Goal: Information Seeking & Learning: Learn about a topic

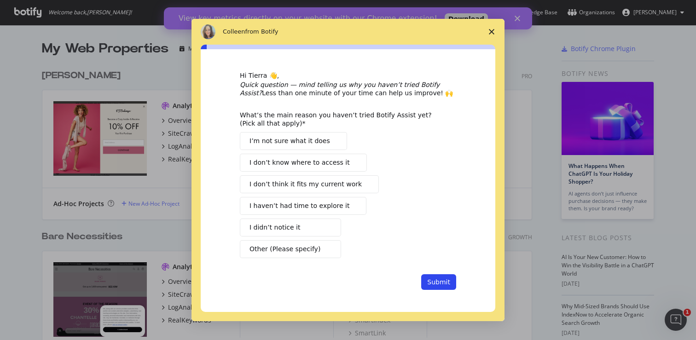
click at [493, 29] on polygon "Close survey" at bounding box center [492, 32] width 6 height 6
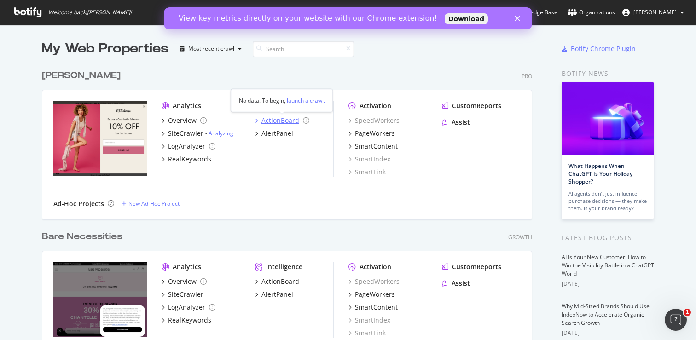
click at [278, 120] on div "ActionBoard" at bounding box center [280, 120] width 38 height 9
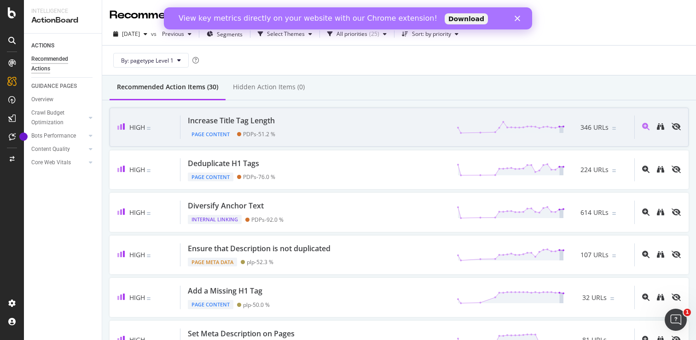
click at [285, 123] on div "Increase Title Tag Length Page Content PDPs - 51.2 % 346 URLs" at bounding box center [407, 126] width 454 height 23
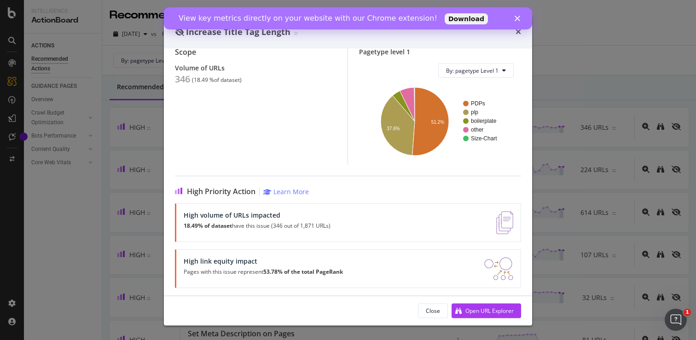
scroll to position [86, 0]
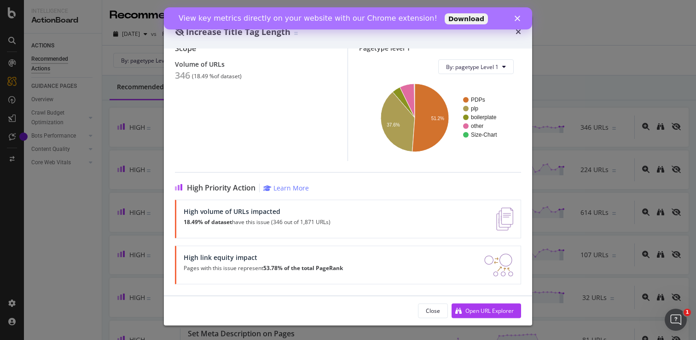
click at [291, 69] on div "Volume of URLs 346 ( 18.49 % of dataset )" at bounding box center [255, 71] width 161 height 21
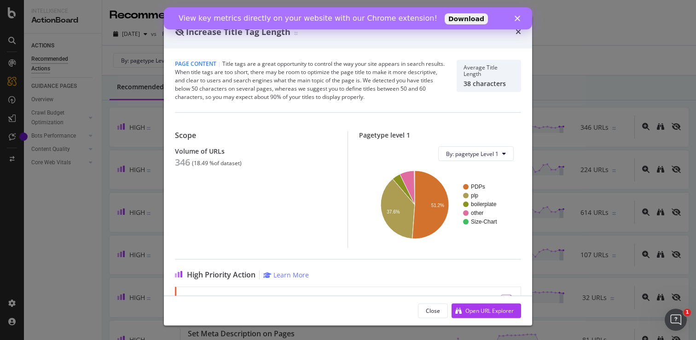
click at [519, 20] on polygon "Close" at bounding box center [517, 19] width 6 height 6
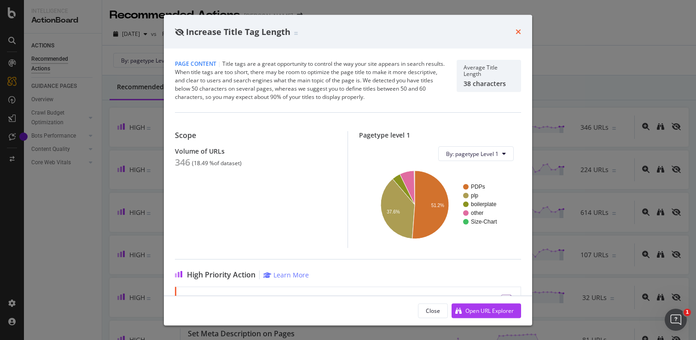
click at [519, 31] on icon "times" at bounding box center [518, 31] width 6 height 7
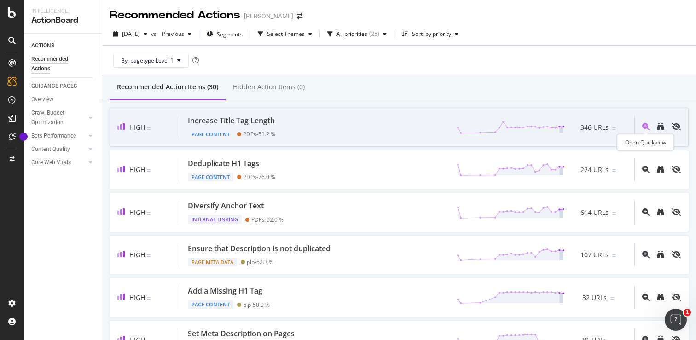
click at [642, 126] on icon "magnifying-glass-plus" at bounding box center [645, 126] width 7 height 7
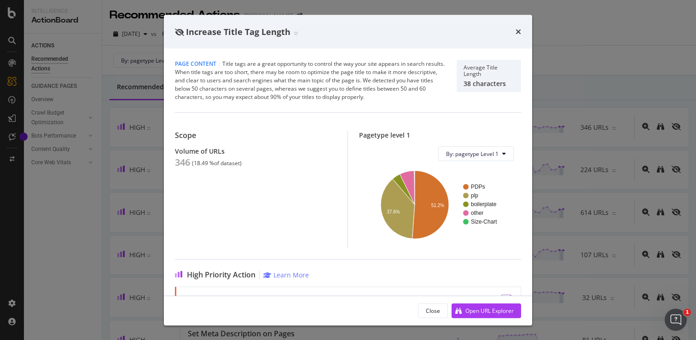
click at [522, 34] on div "Increase Title Tag Length" at bounding box center [348, 32] width 368 height 34
click at [516, 32] on icon "times" at bounding box center [518, 31] width 6 height 7
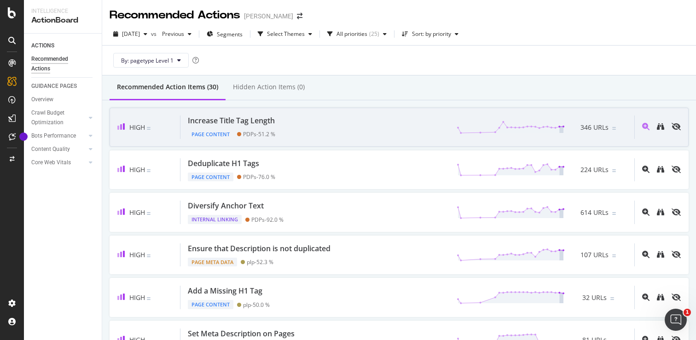
click at [206, 134] on div "Page Content" at bounding box center [211, 134] width 46 height 9
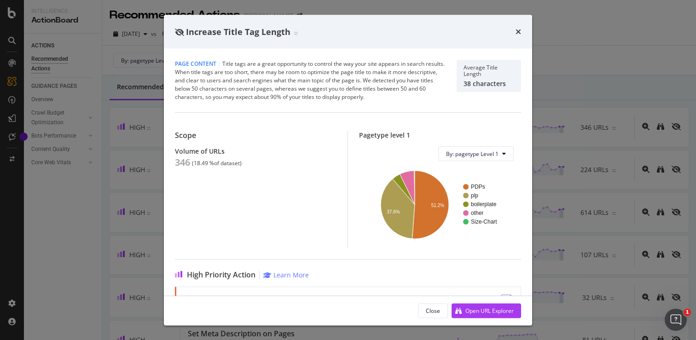
scroll to position [86, 0]
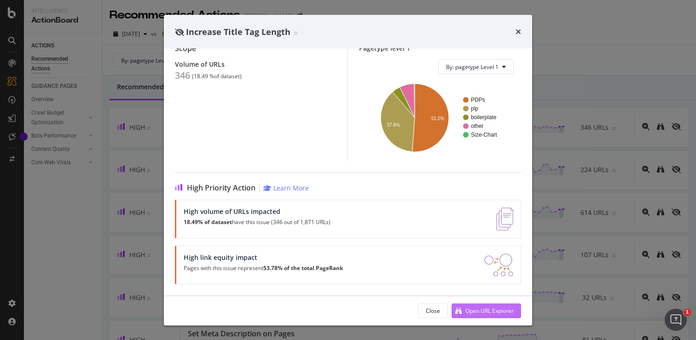
click at [485, 312] on div "Open URL Explorer" at bounding box center [489, 310] width 48 height 8
click at [521, 31] on div "Increase Title Tag Length" at bounding box center [348, 32] width 368 height 34
click at [518, 32] on icon "times" at bounding box center [518, 31] width 6 height 7
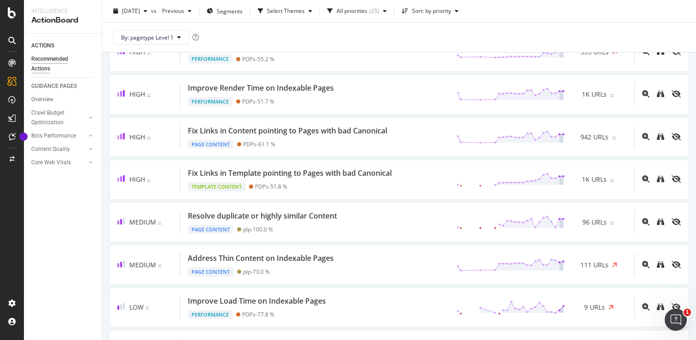
scroll to position [330, 0]
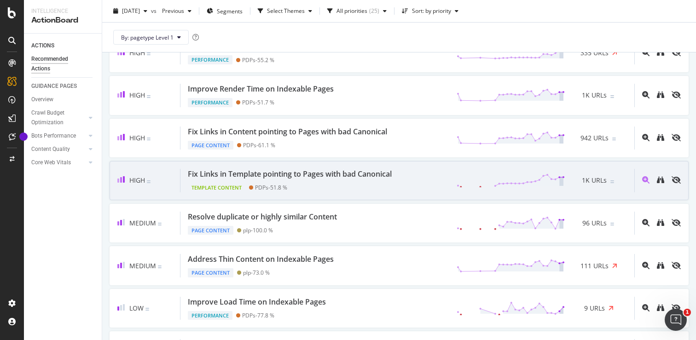
click at [332, 173] on div "Fix Links in Template pointing to Pages with bad Canonical" at bounding box center [290, 174] width 204 height 11
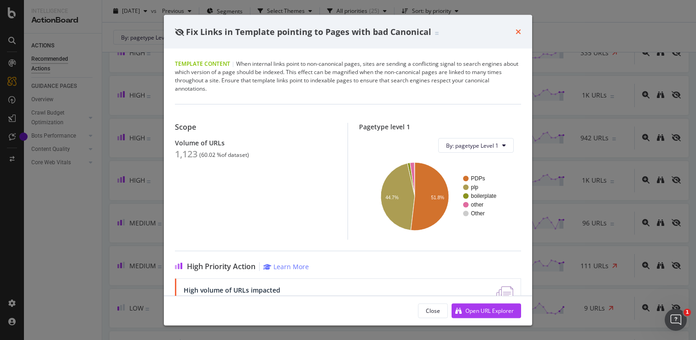
click at [519, 35] on icon "times" at bounding box center [518, 31] width 6 height 7
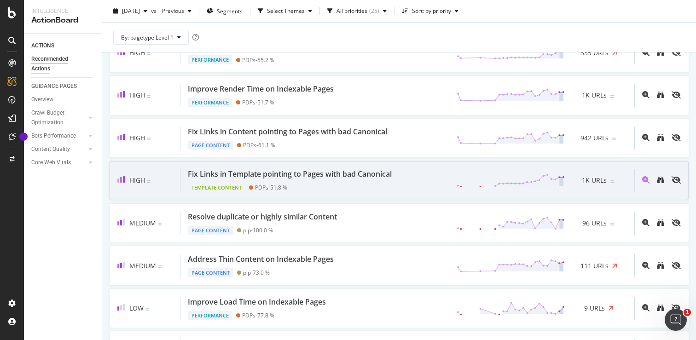
click at [233, 172] on div "Fix Links in Template pointing to Pages with bad Canonical" at bounding box center [290, 174] width 204 height 11
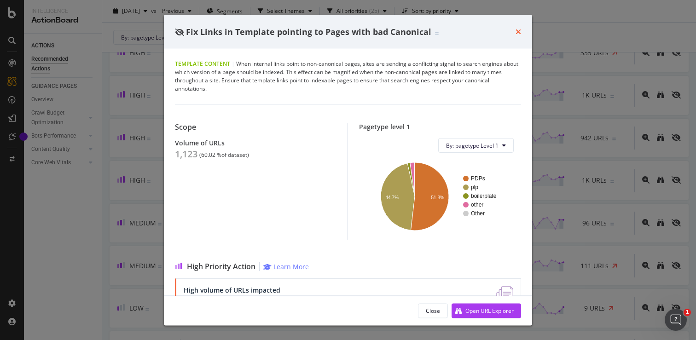
click at [519, 30] on icon "times" at bounding box center [518, 31] width 6 height 7
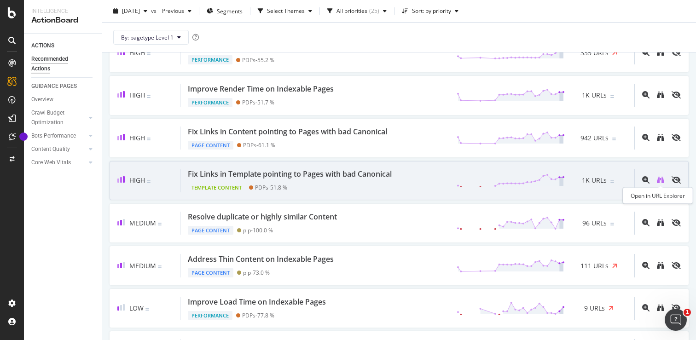
click at [657, 181] on icon "binoculars" at bounding box center [659, 179] width 7 height 7
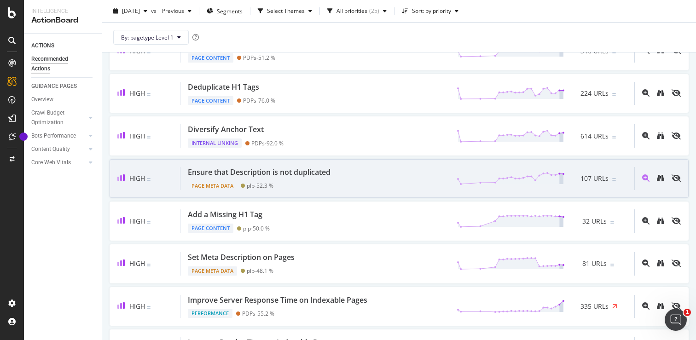
scroll to position [75, 0]
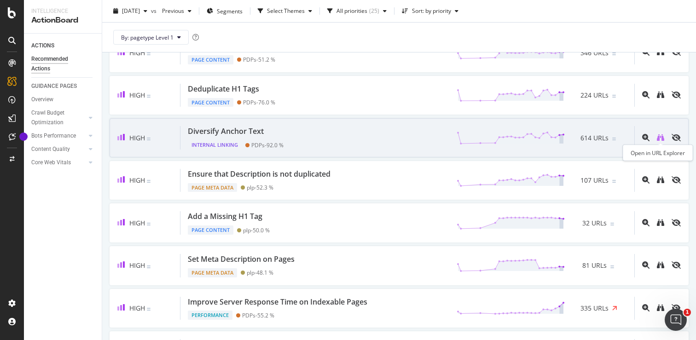
click at [659, 138] on icon "binoculars" at bounding box center [659, 137] width 7 height 7
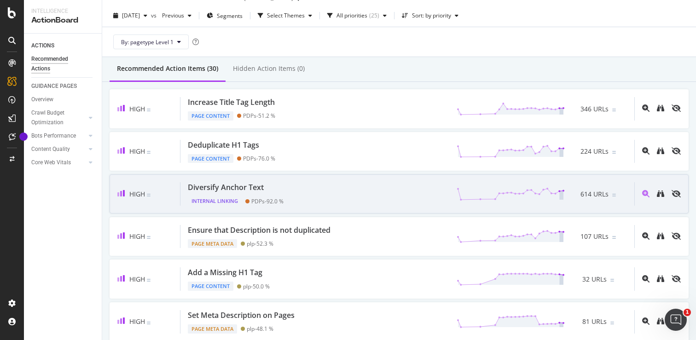
scroll to position [17, 0]
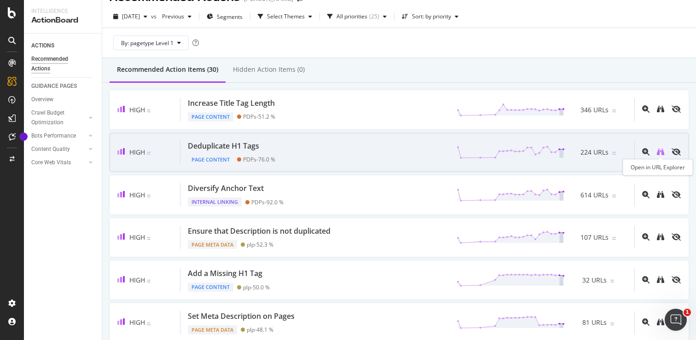
click at [661, 153] on icon "binoculars" at bounding box center [659, 151] width 7 height 7
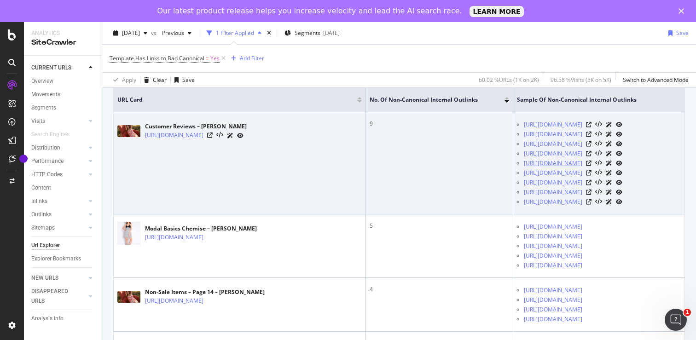
scroll to position [223, 0]
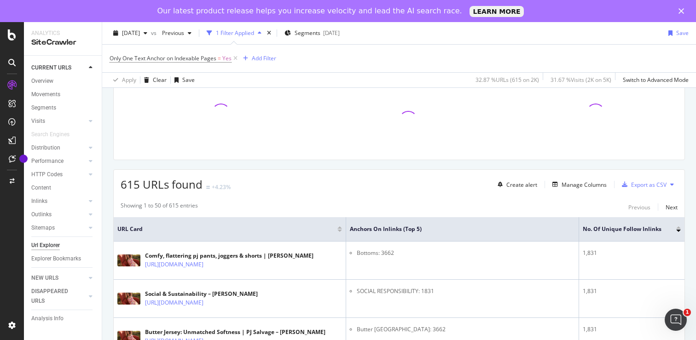
scroll to position [81, 0]
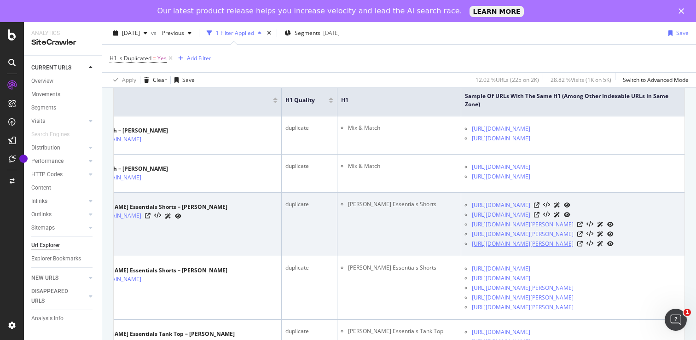
scroll to position [219, 0]
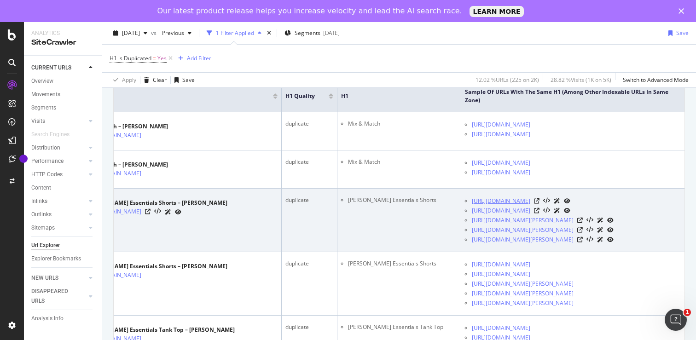
click at [530, 196] on link "https://www.pjsalvage.com/products/short-essentials-4" at bounding box center [501, 200] width 58 height 9
